Goal: Transaction & Acquisition: Purchase product/service

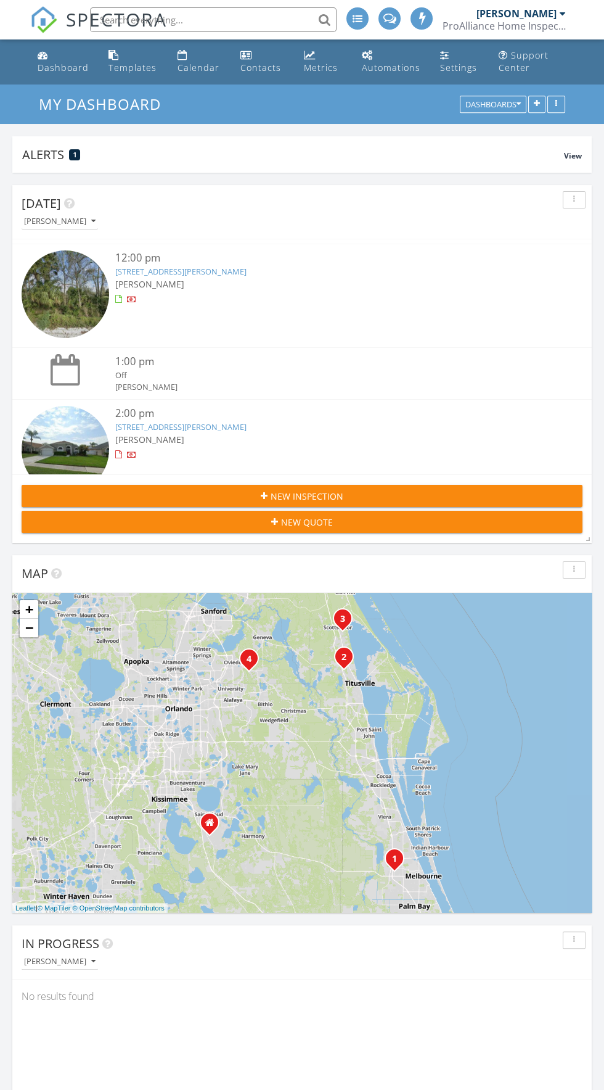
scroll to position [128, 0]
click at [224, 270] on link "3410 Flounder Creek Rd , Mims, FL 32754" at bounding box center [180, 274] width 131 height 11
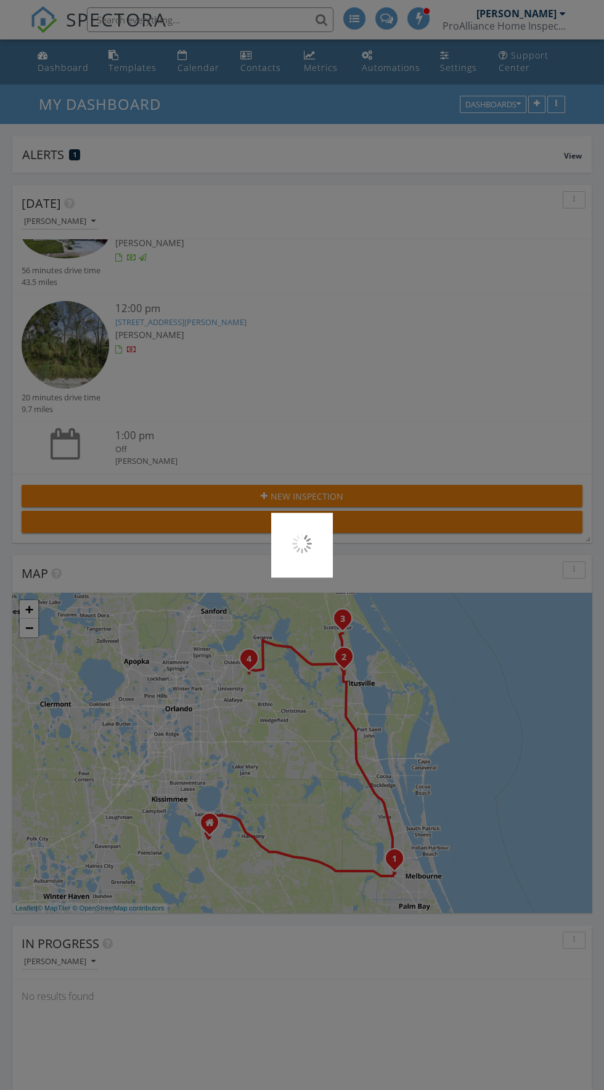
scroll to position [152, 0]
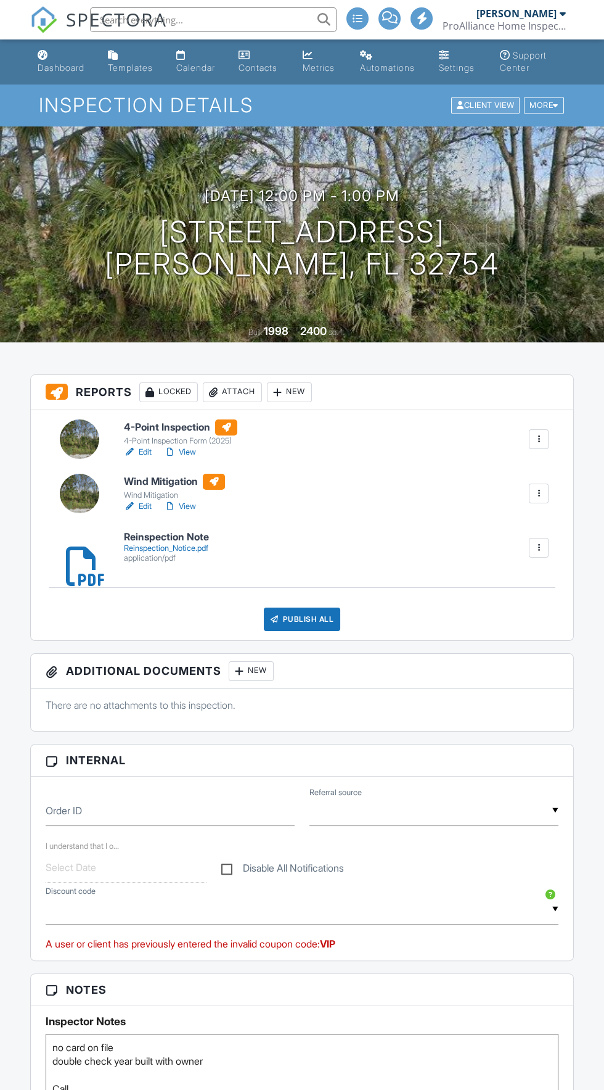
click at [477, 105] on div "Client View" at bounding box center [485, 105] width 68 height 17
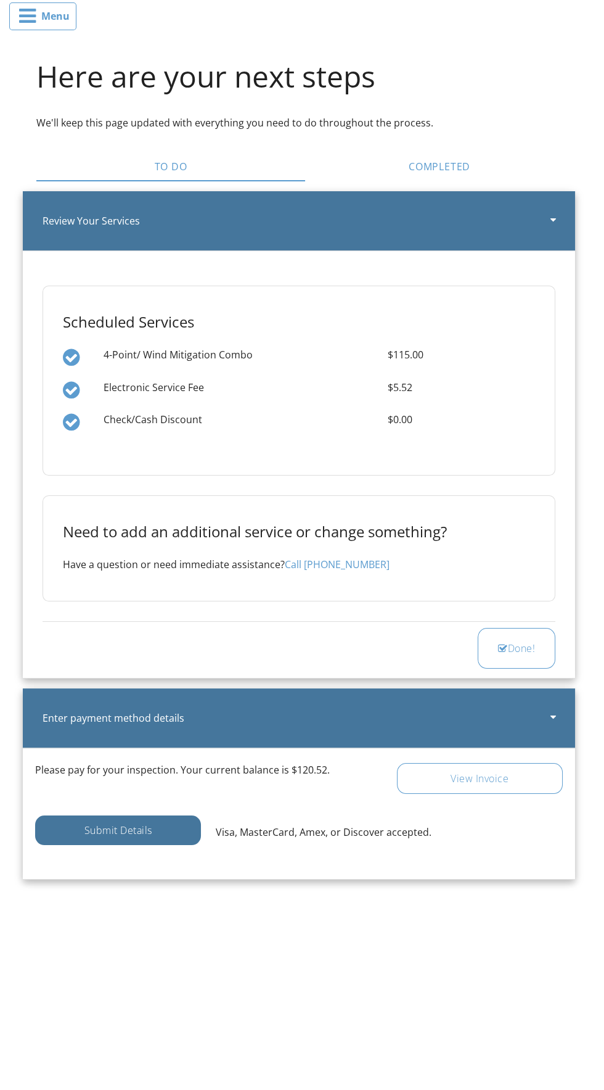
click at [149, 837] on div "Submit Details" at bounding box center [118, 830] width 166 height 30
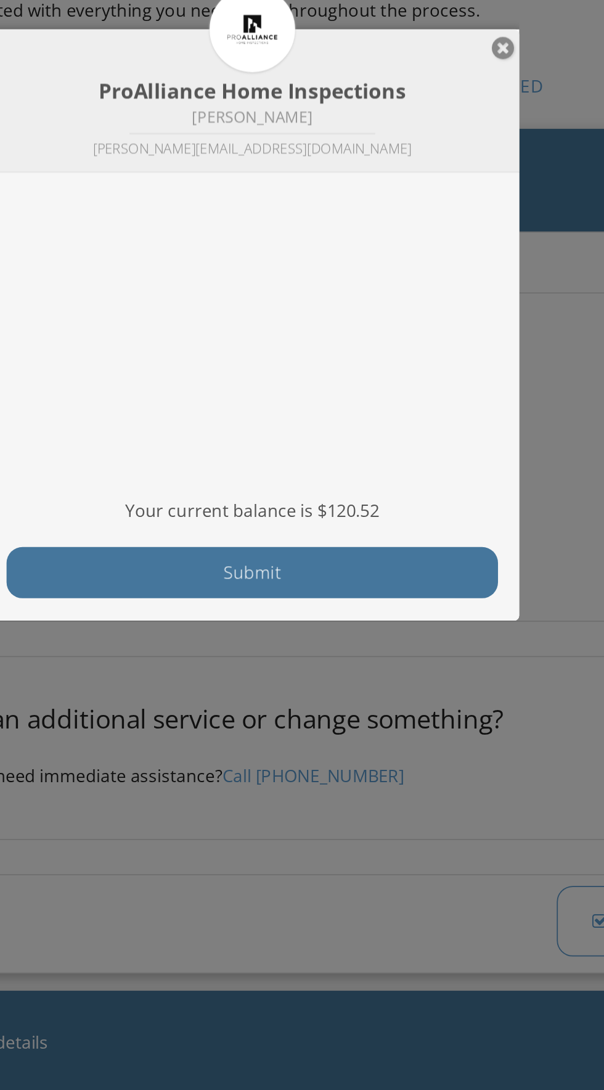
click at [375, 448] on button "Submit" at bounding box center [302, 447] width 284 height 30
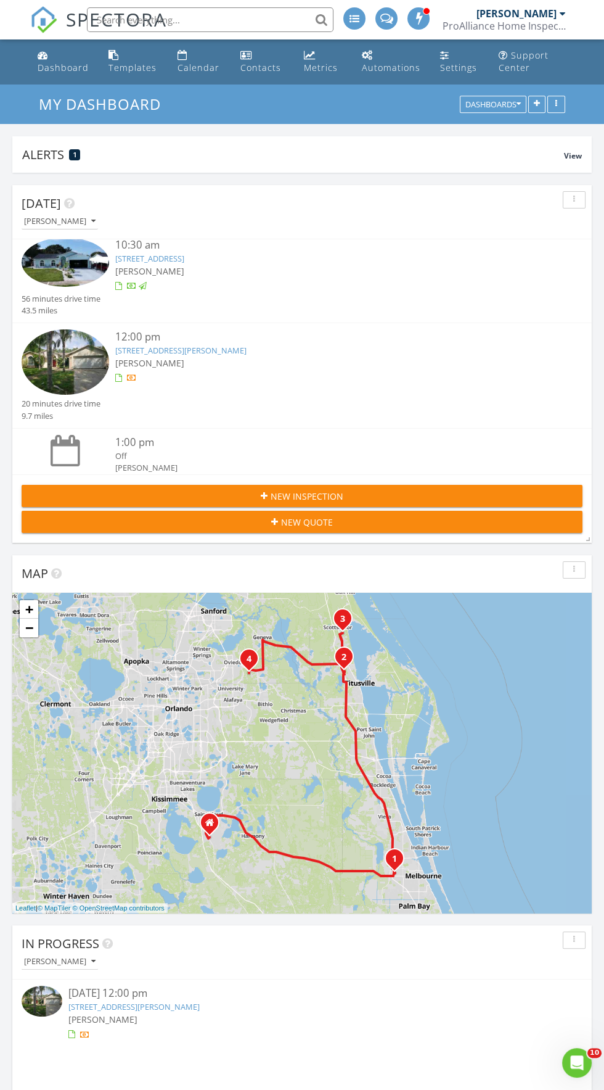
click at [221, 351] on link "3410 Flounder Creek Rd , Mims, FL 32754" at bounding box center [180, 350] width 131 height 11
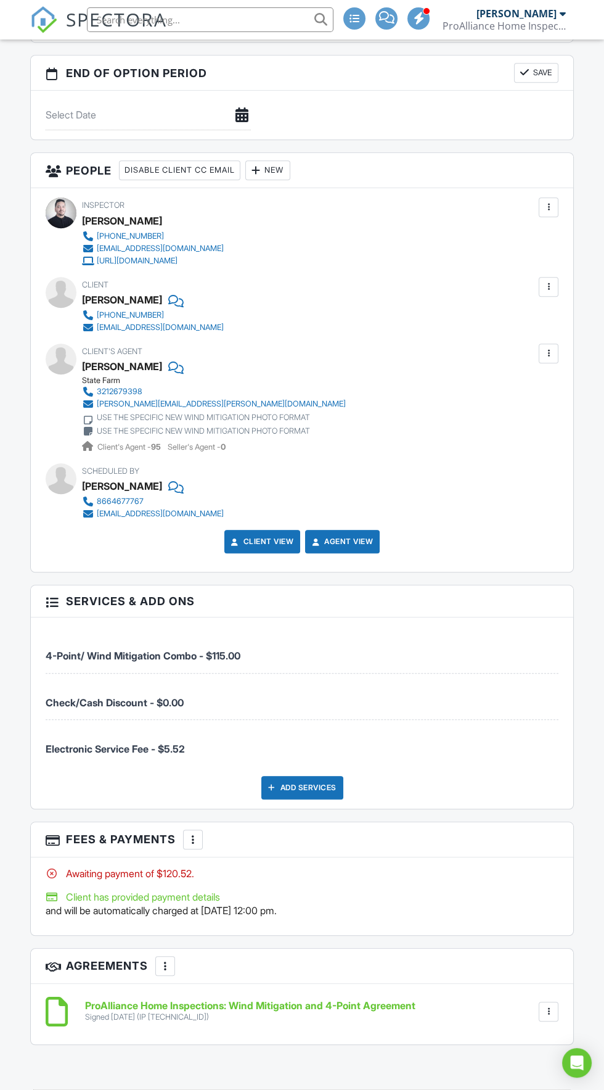
scroll to position [1379, 0]
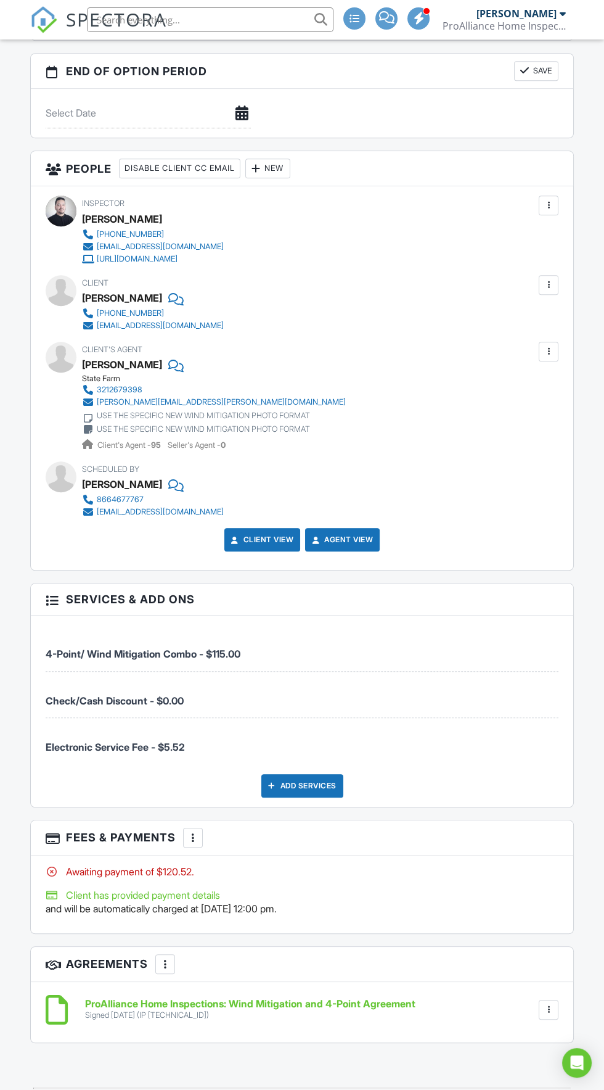
click at [198, 832] on div at bounding box center [193, 837] width 12 height 12
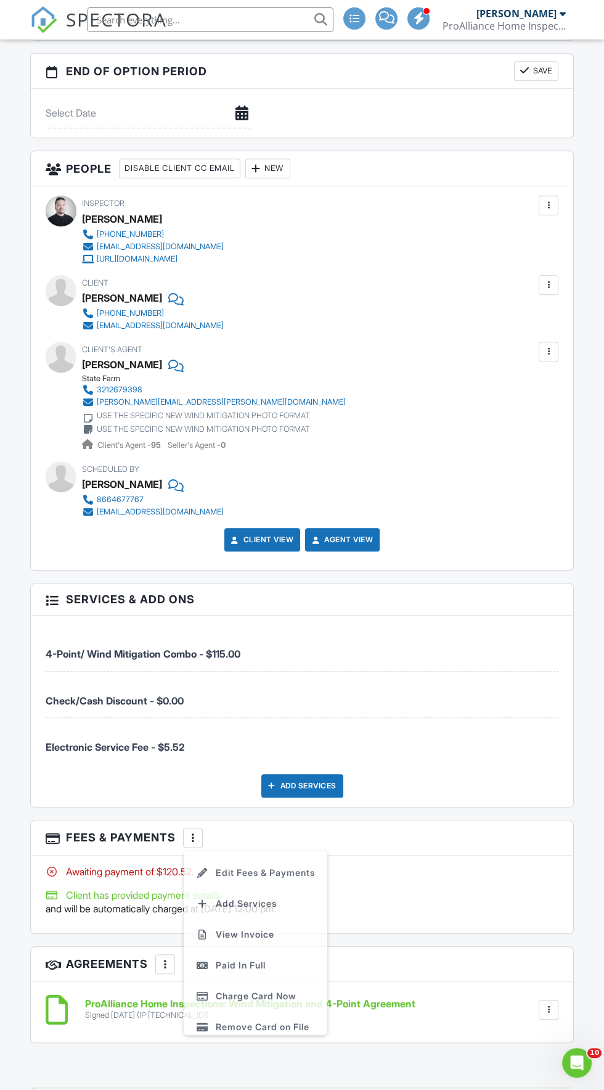
scroll to position [0, 0]
click at [285, 989] on li "Charge Card Now" at bounding box center [255, 998] width 129 height 31
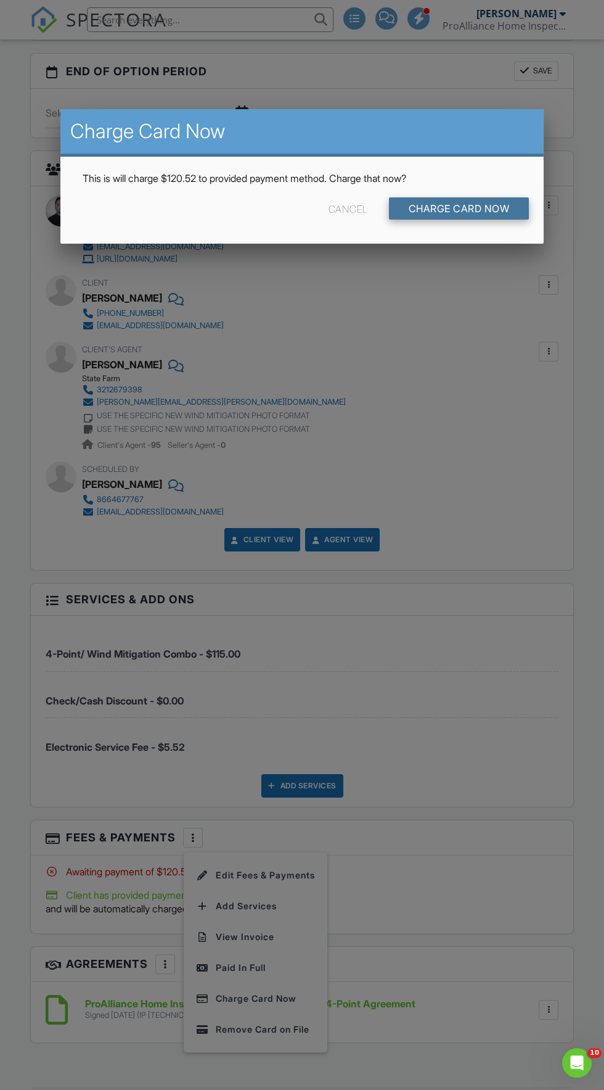
click at [517, 213] on input "Charge Card Now" at bounding box center [459, 208] width 141 height 22
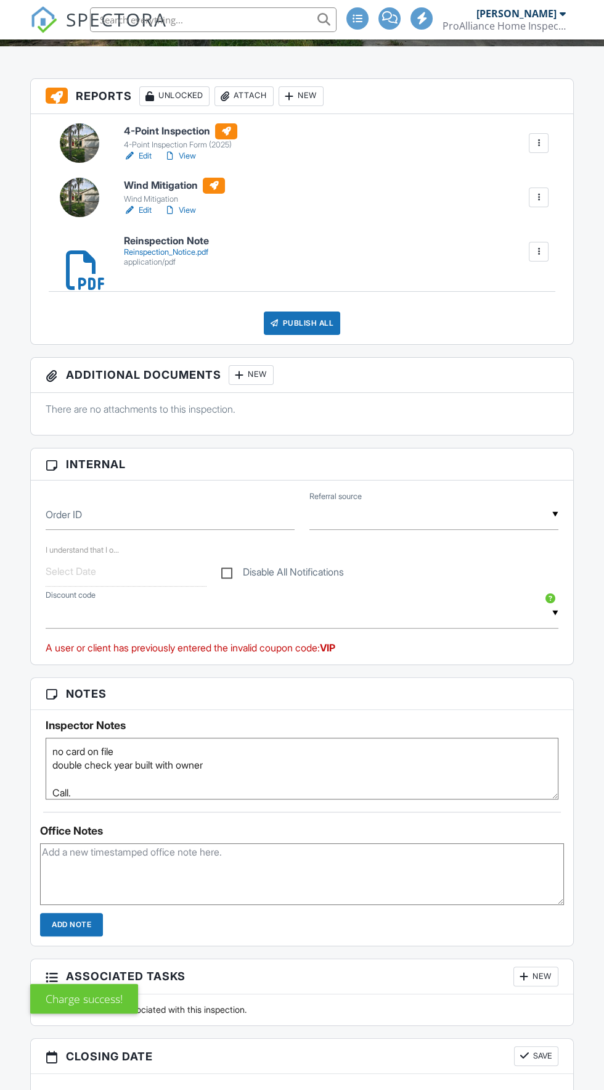
scroll to position [307, 0]
